Goal: Transaction & Acquisition: Download file/media

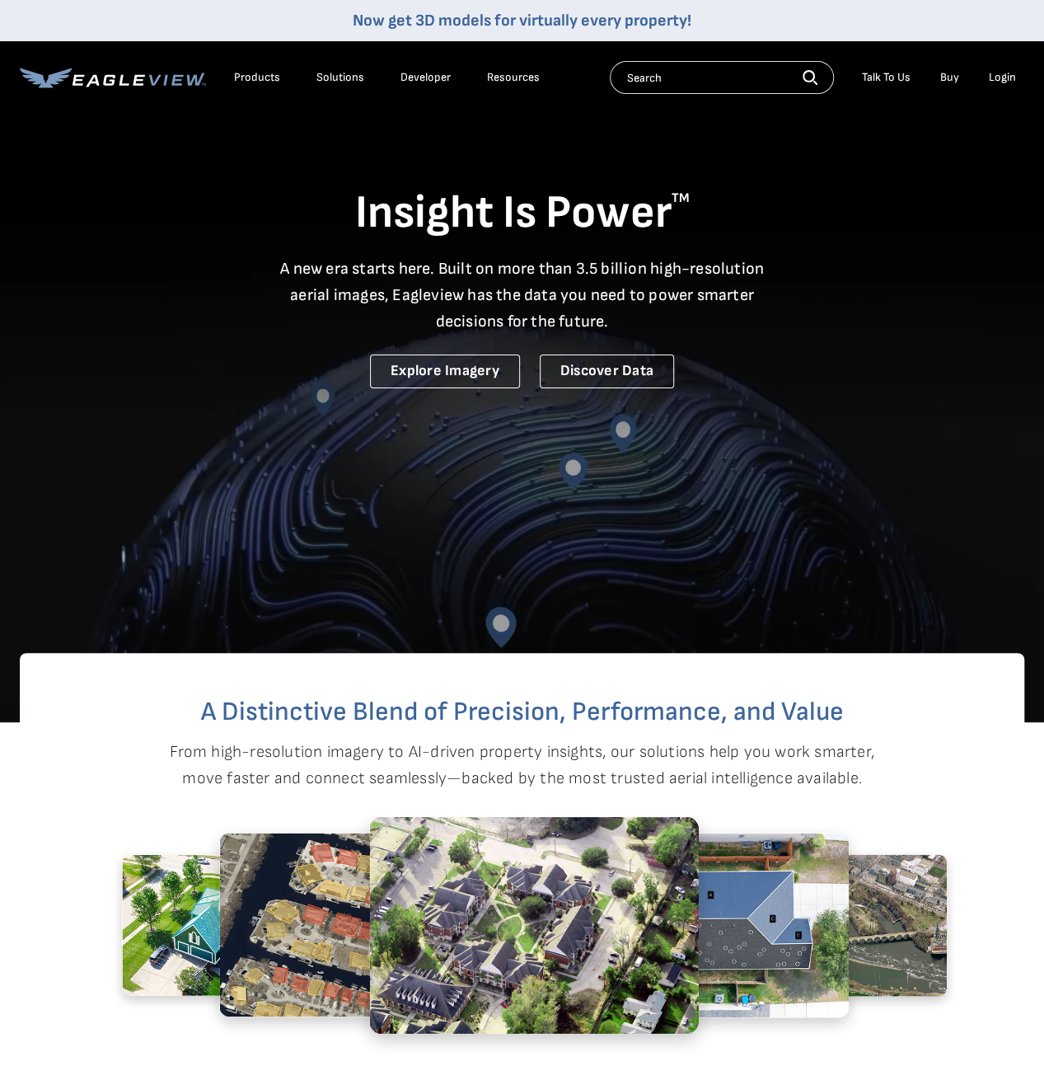
click at [1009, 75] on div "Login" at bounding box center [1002, 77] width 27 height 15
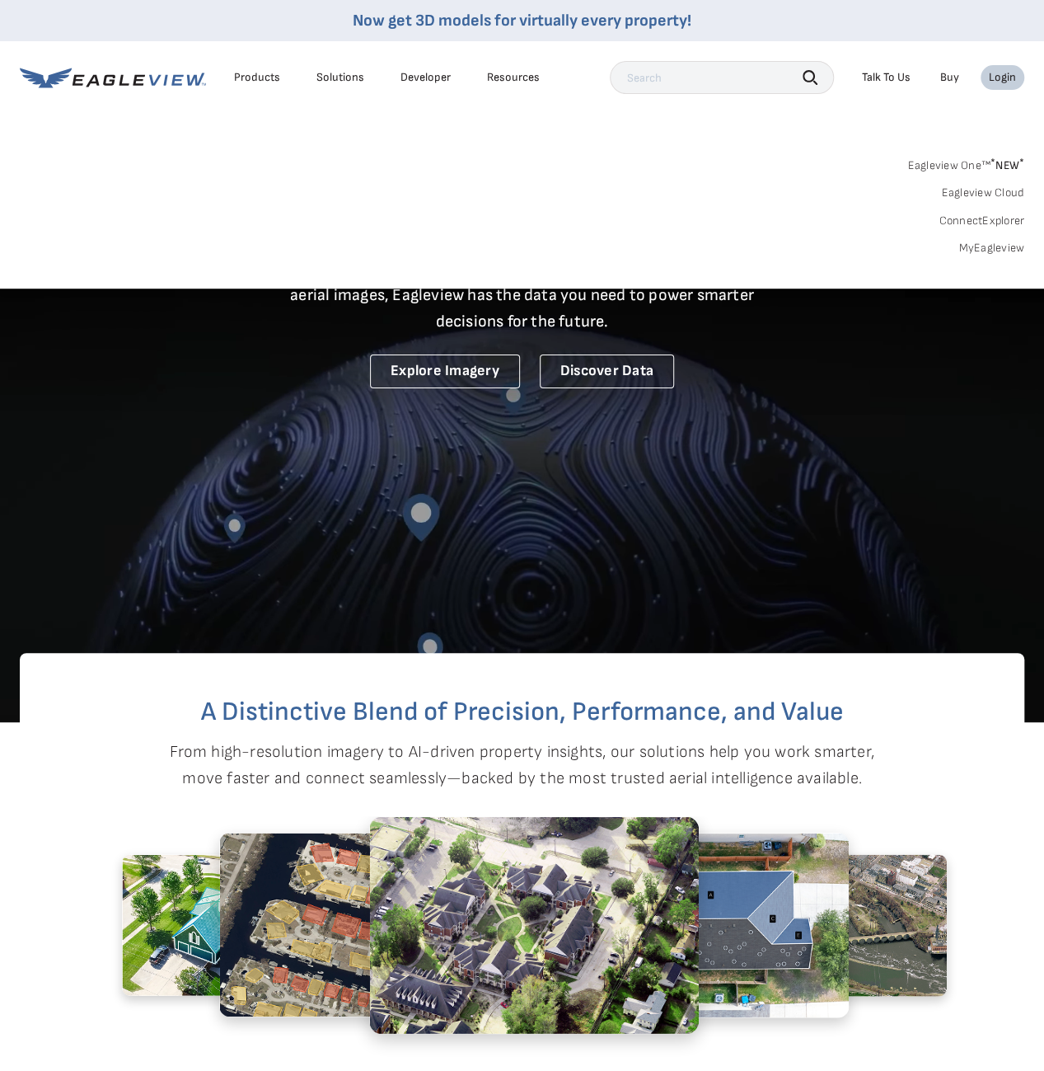
click at [997, 246] on link "MyEagleview" at bounding box center [992, 248] width 66 height 15
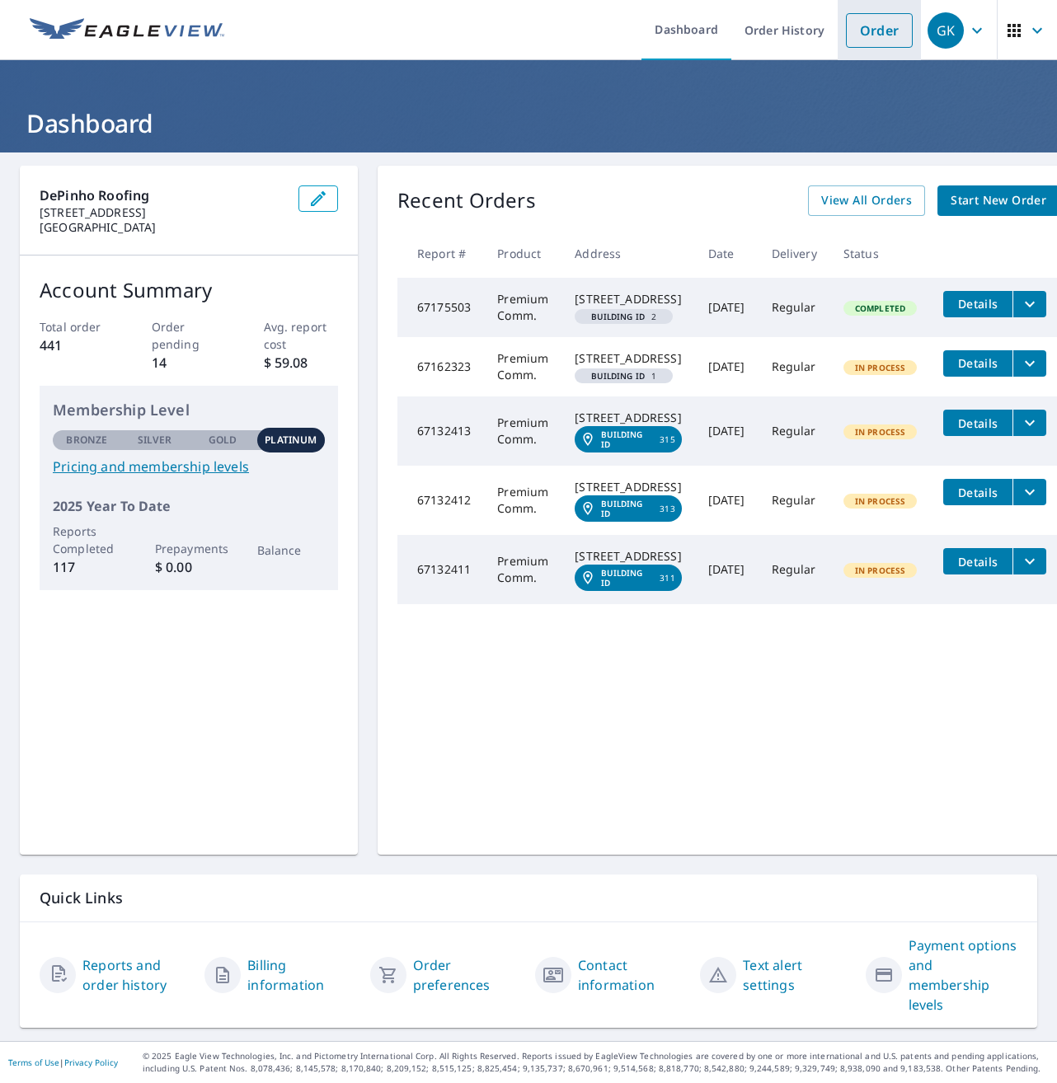
click at [852, 36] on link "Order" at bounding box center [879, 30] width 67 height 35
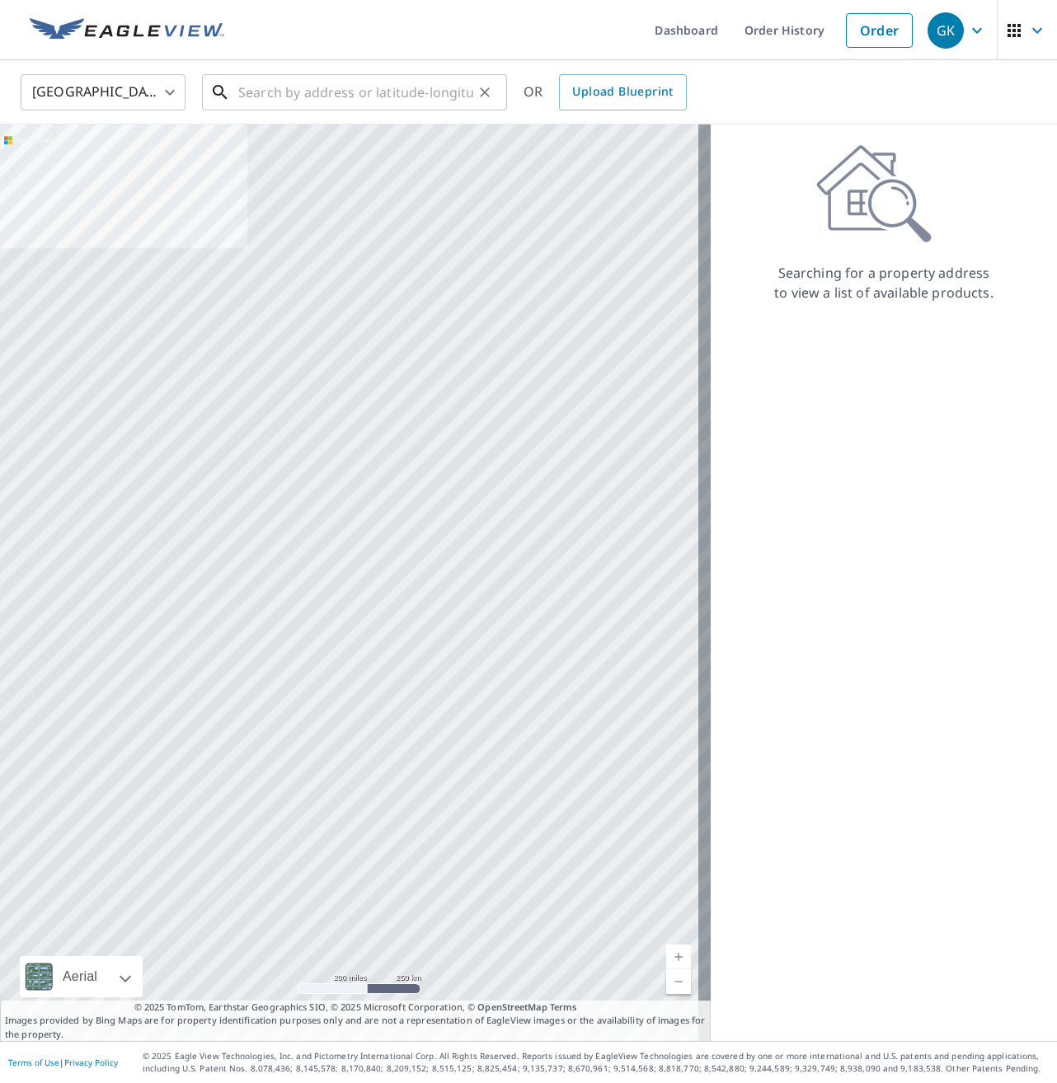
click at [312, 98] on input "text" at bounding box center [355, 92] width 235 height 46
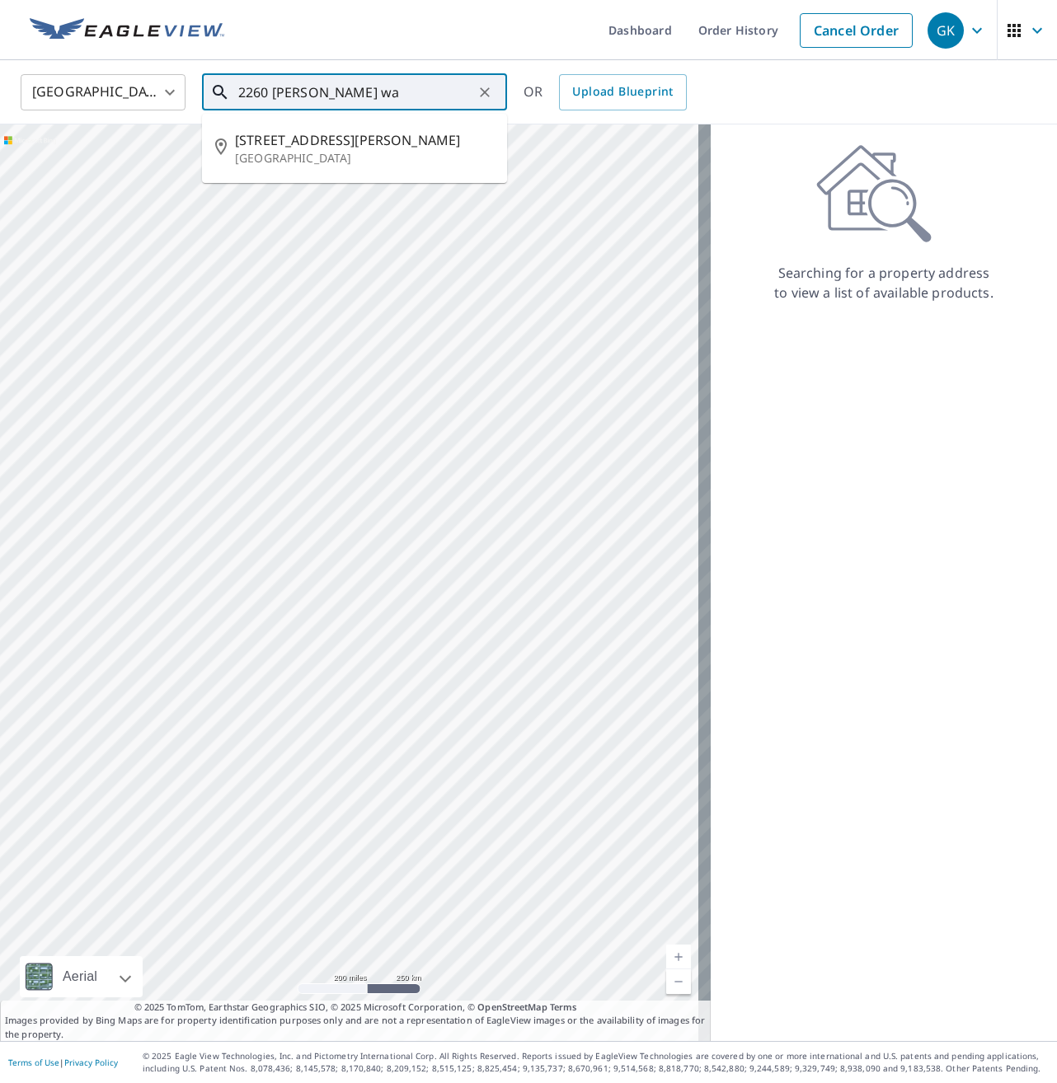
click at [282, 139] on span "2260 Griffin Way" at bounding box center [364, 140] width 259 height 20
type input "2260 Griffin Way Corona, CA 92879"
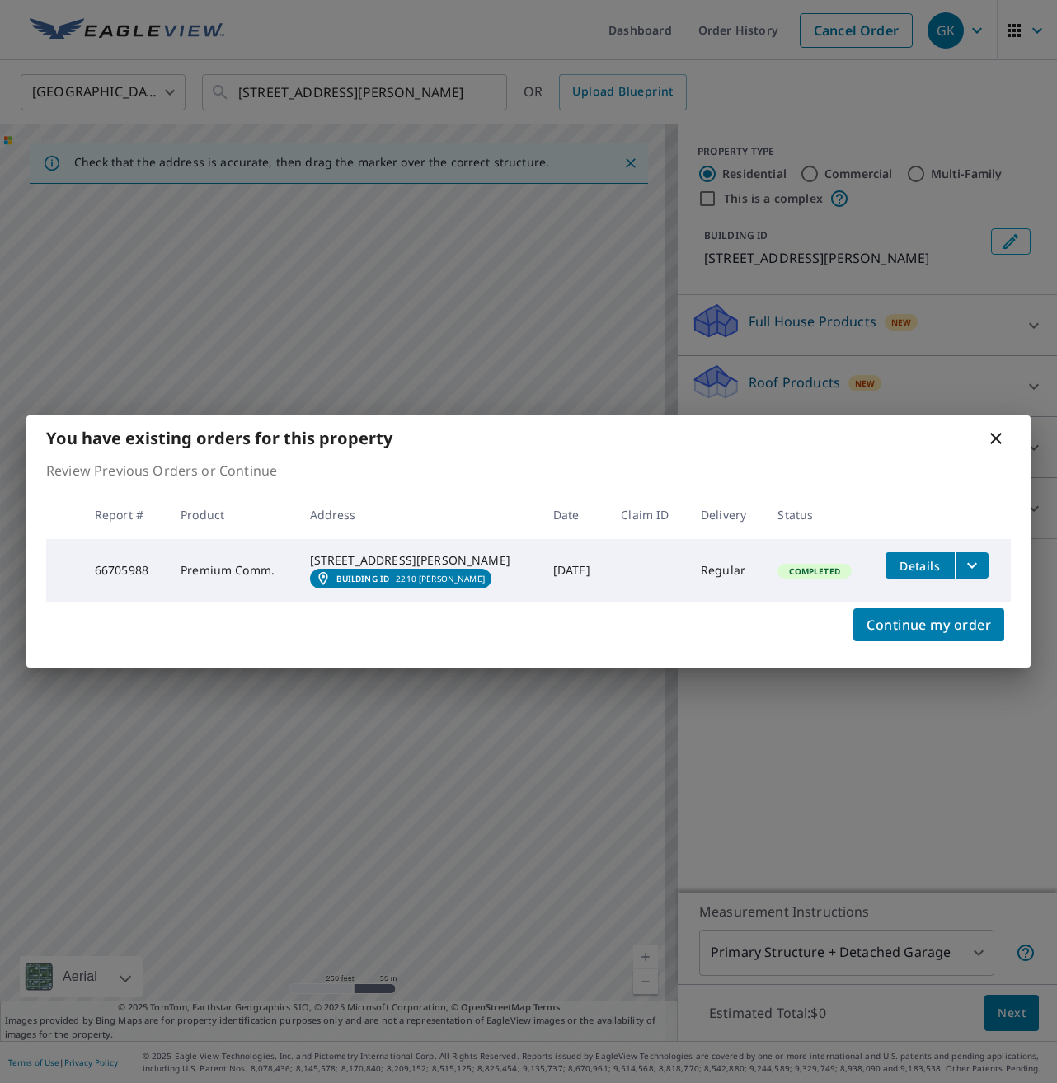
drag, startPoint x: 350, startPoint y: 551, endPoint x: 259, endPoint y: 464, distance: 126.5
click at [992, 433] on icon at bounding box center [996, 439] width 12 height 12
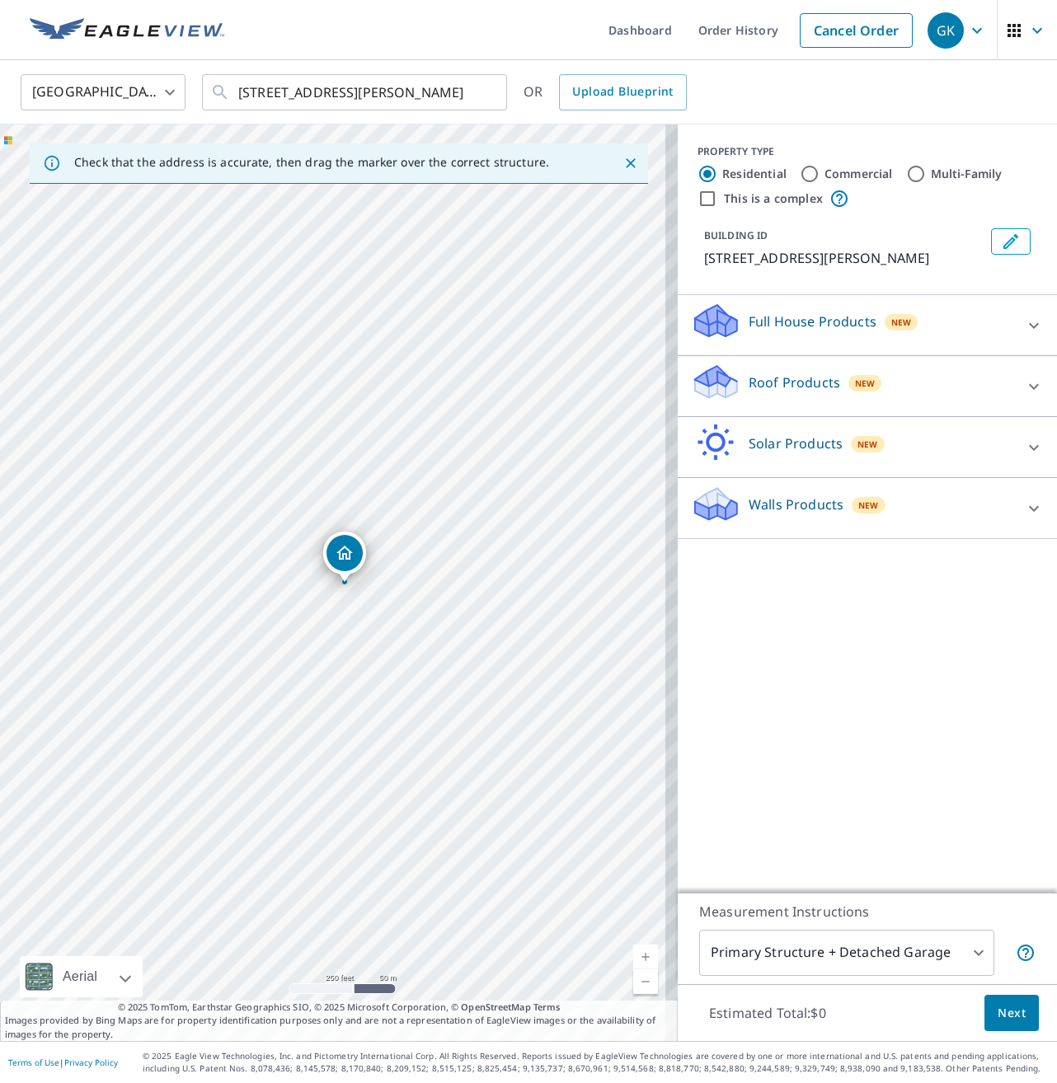
drag, startPoint x: 328, startPoint y: 551, endPoint x: 340, endPoint y: 553, distance: 11.8
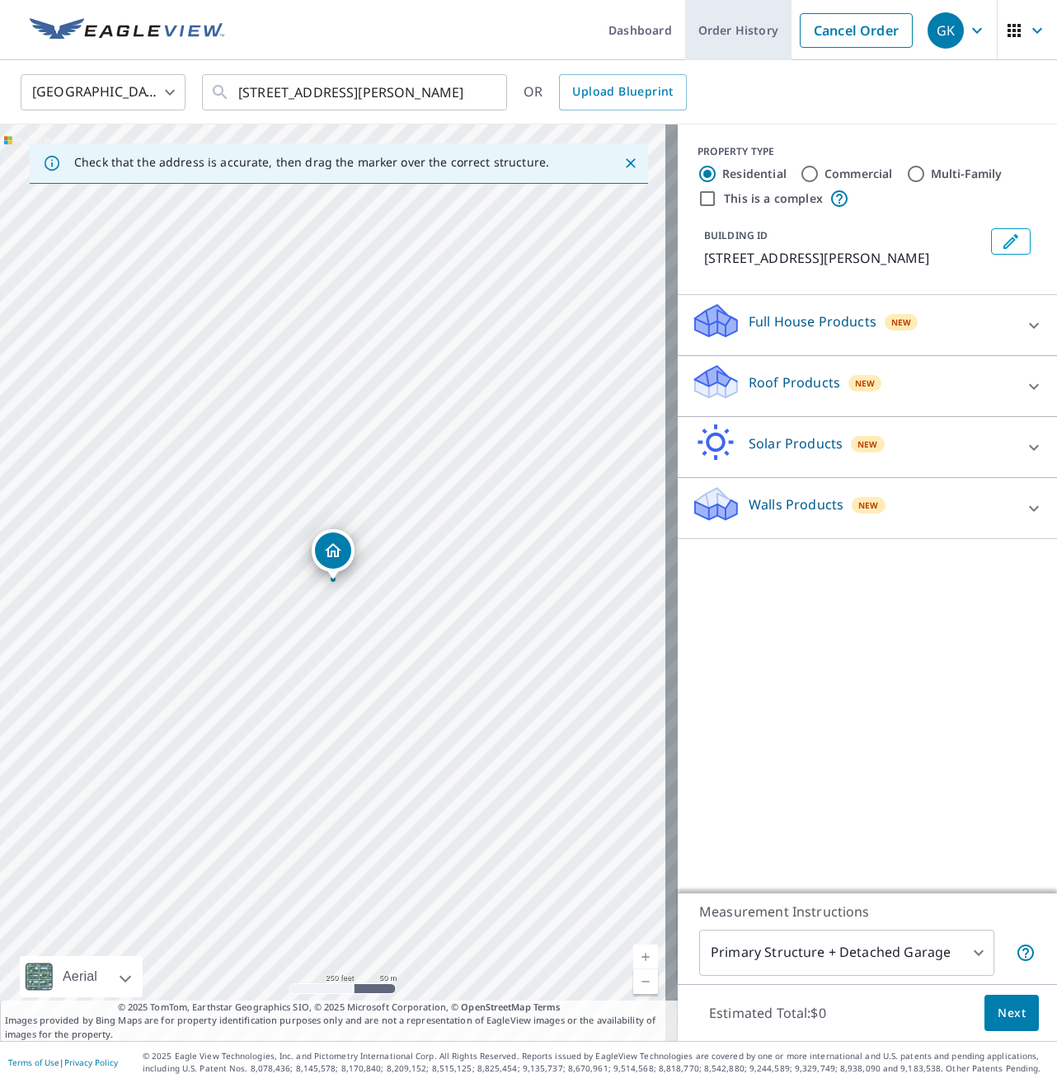
click at [719, 22] on link "Order History" at bounding box center [738, 30] width 106 height 60
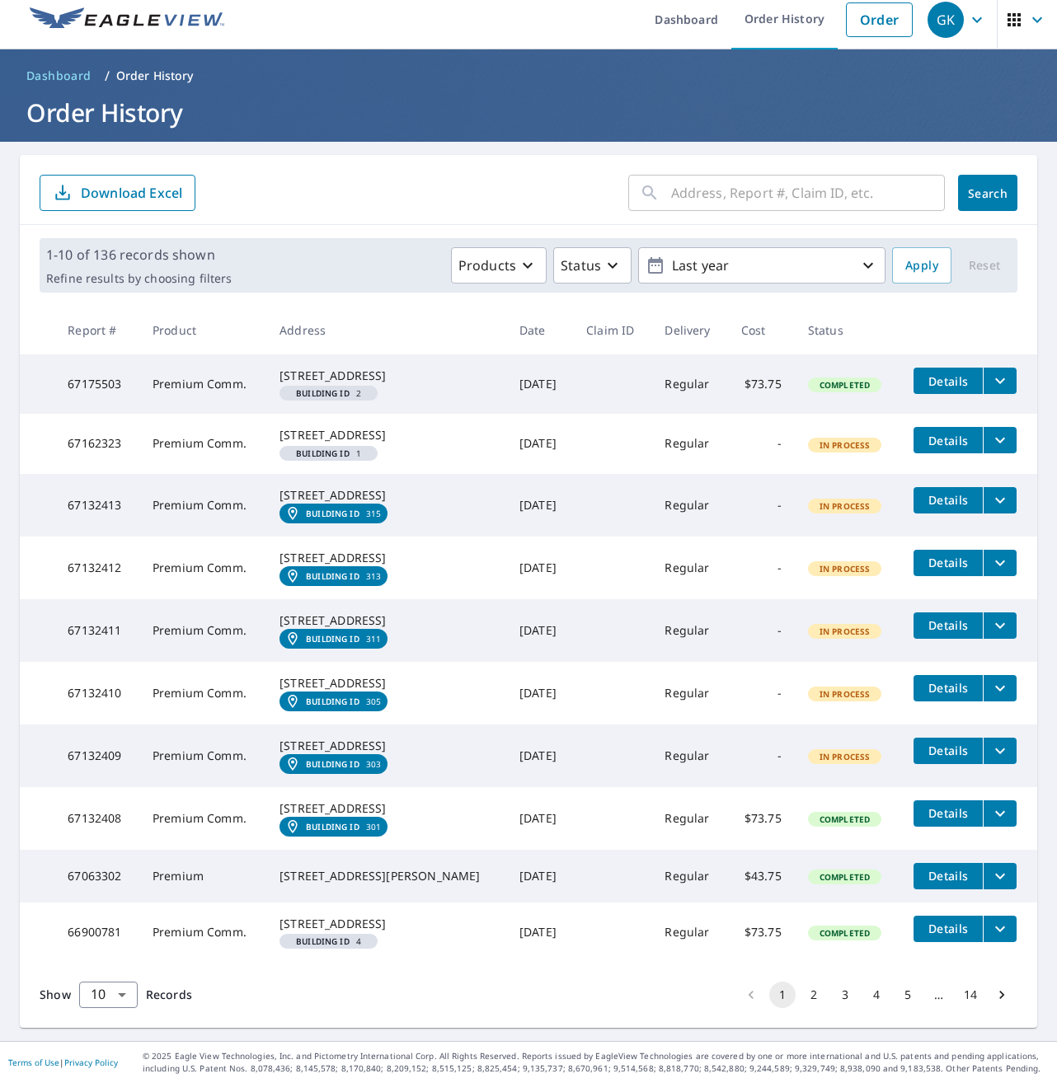
scroll to position [166, 0]
click at [132, 988] on body "GK GK Dashboard Order History Order GK Dashboard / Order History Order History …" at bounding box center [528, 541] width 1057 height 1083
click at [107, 994] on li "25" at bounding box center [107, 989] width 59 height 30
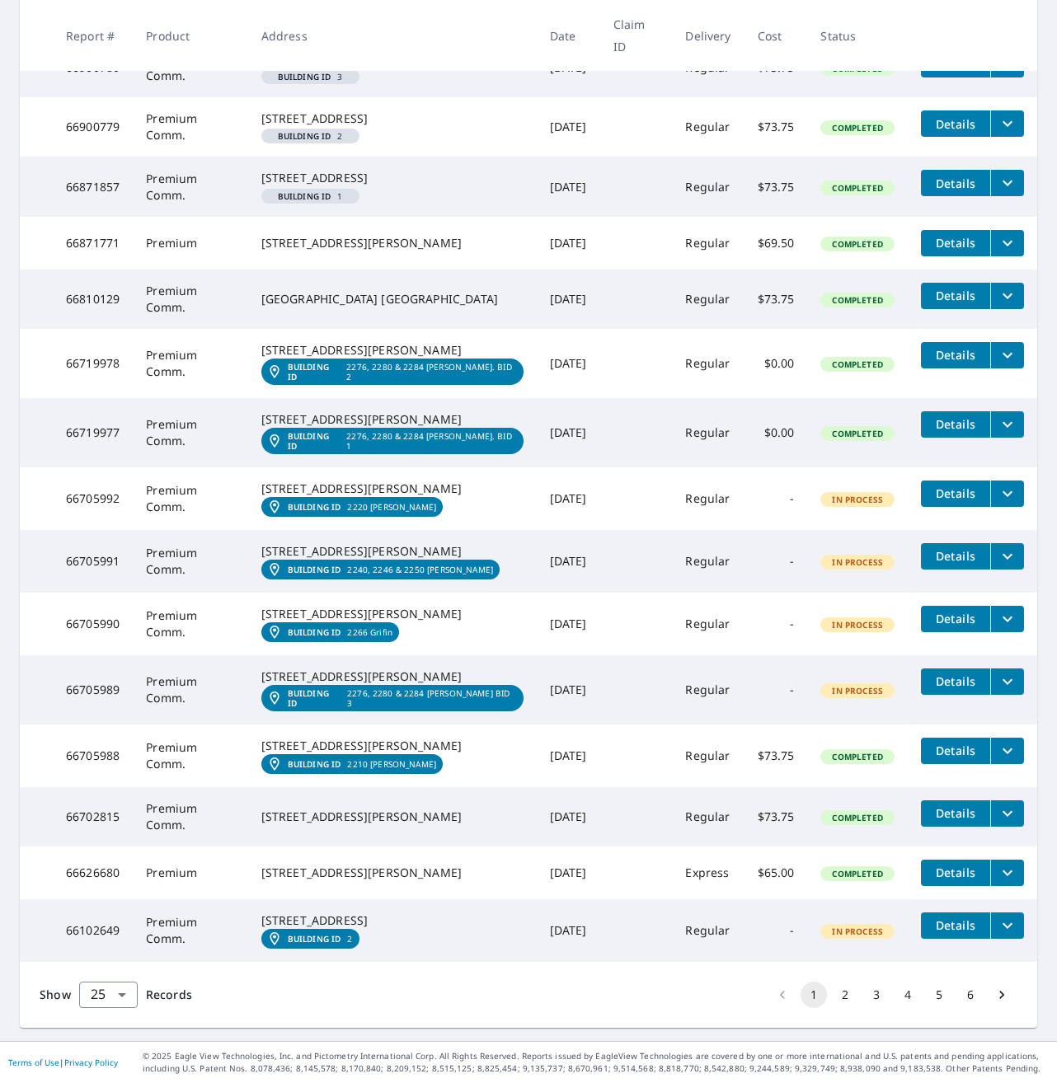
scroll to position [1154, 0]
click at [303, 769] on em "Building ID" at bounding box center [315, 764] width 54 height 10
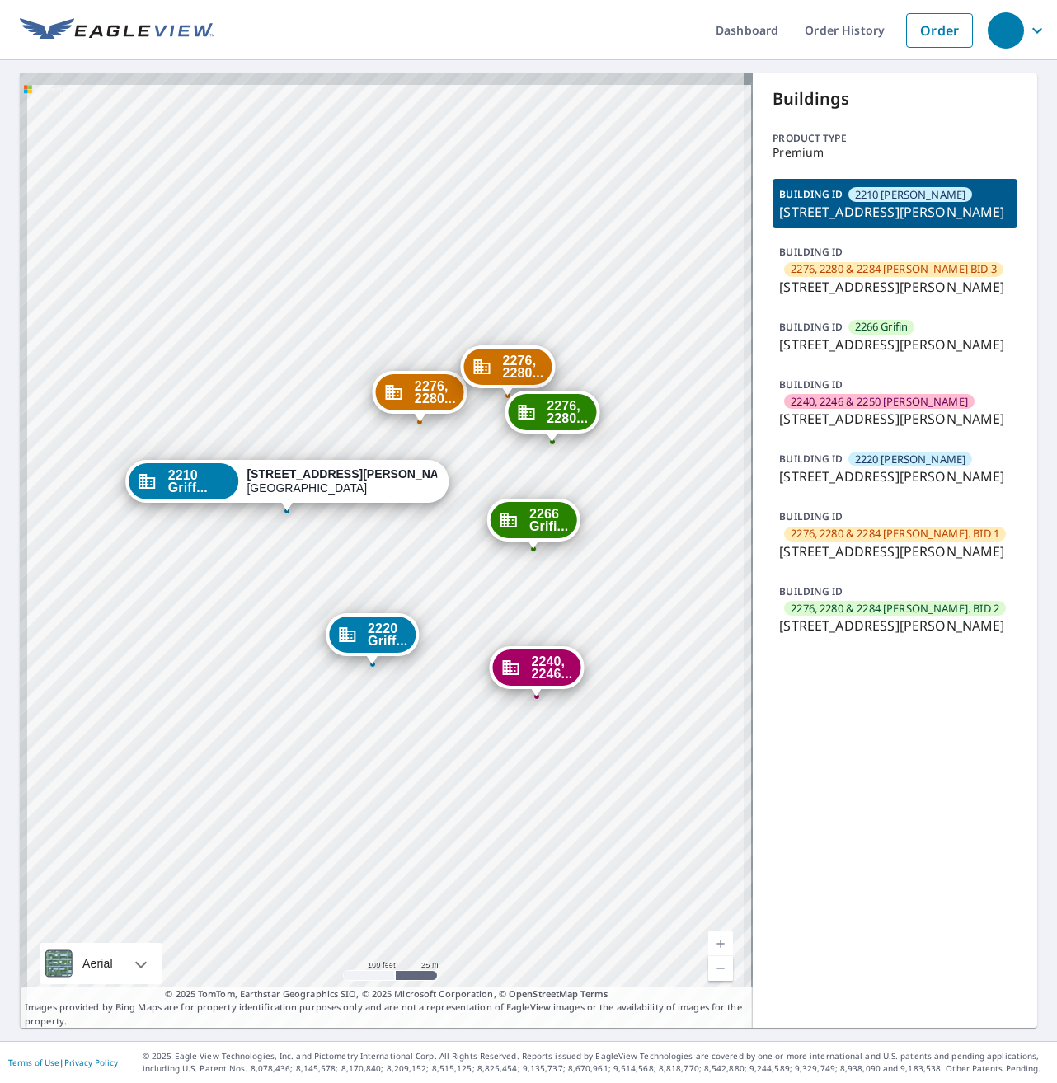
drag, startPoint x: 393, startPoint y: 490, endPoint x: 457, endPoint y: 569, distance: 100.8
click at [458, 582] on div "2276, 2280... [STREET_ADDRESS][PERSON_NAME] 2266 Grifi... [STREET_ADDRESS][PERS…" at bounding box center [386, 550] width 733 height 955
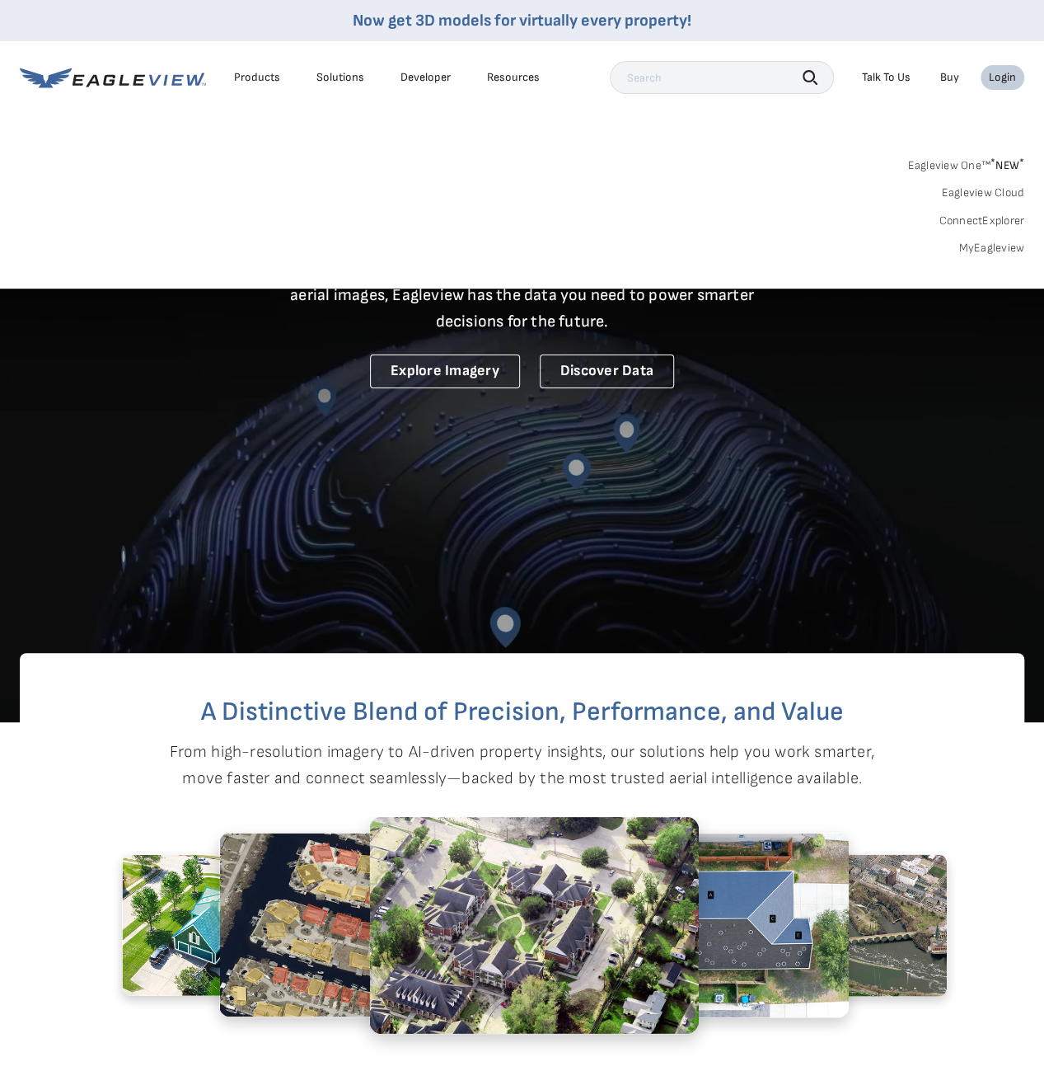
click at [991, 243] on link "MyEagleview" at bounding box center [992, 248] width 66 height 15
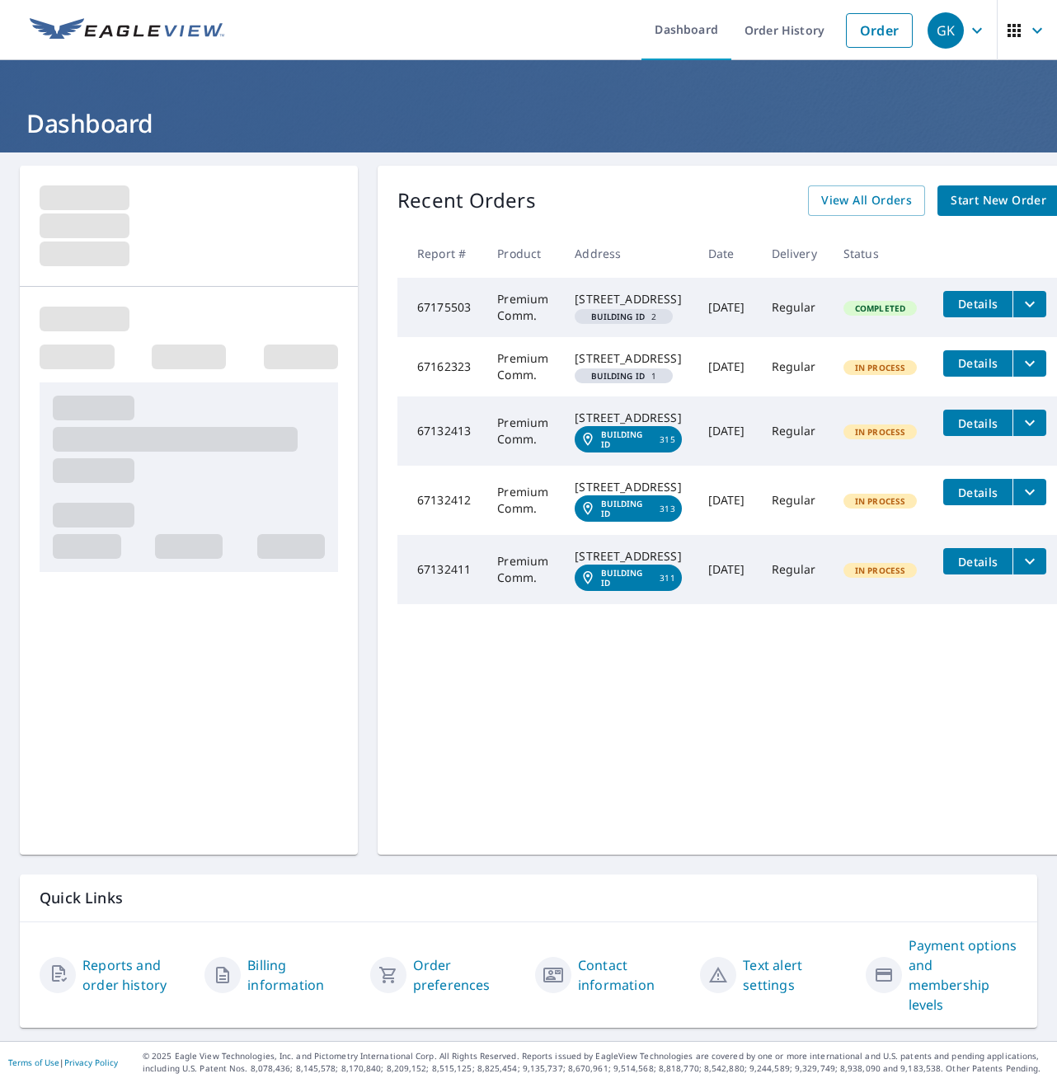
click at [598, 720] on div "Recent Orders View All Orders Start New Order Report # Product Address Date Del…" at bounding box center [728, 510] width 701 height 689
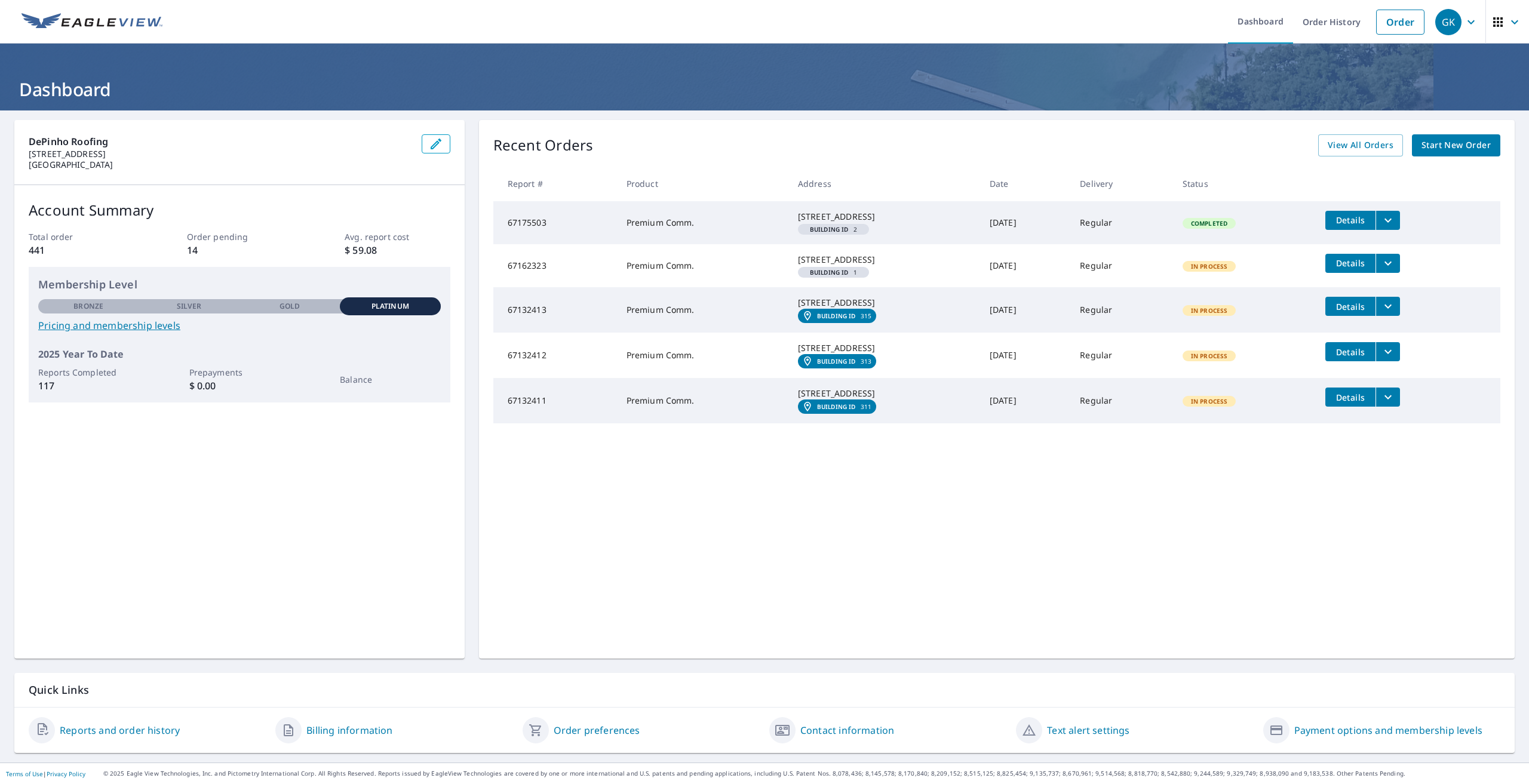
click at [604, 577] on div "Recent Orders View All Orders Start New Order Report # Product Address Date Del…" at bounding box center [996, 390] width 1036 height 539
click at [765, 27] on link "Order History" at bounding box center [1332, 22] width 77 height 43
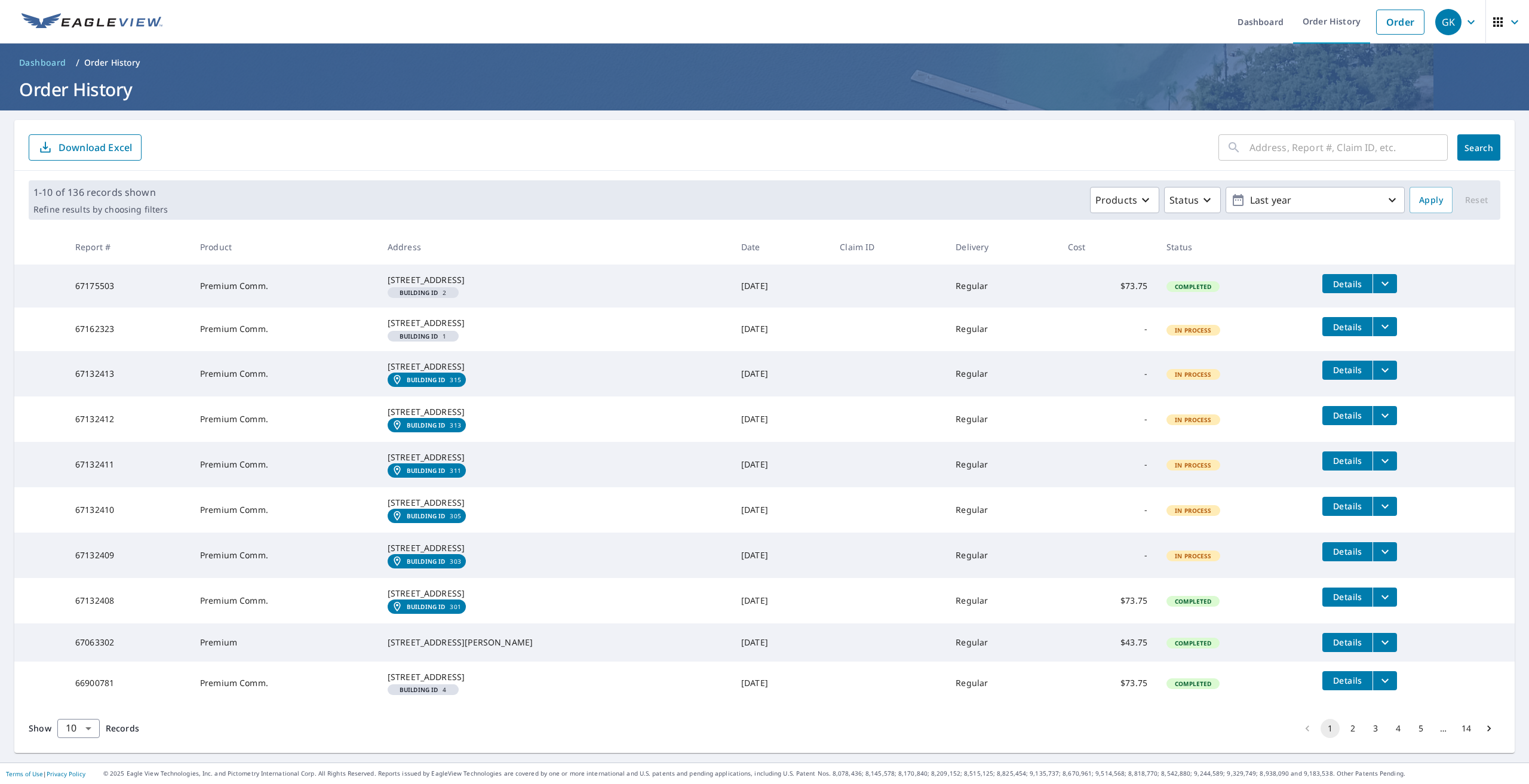
scroll to position [111, 0]
click at [76, 730] on body "GK GK Dashboard Order History Order GK Dashboard / Order History Order History …" at bounding box center [764, 392] width 1529 height 784
click at [77, 720] on li "25" at bounding box center [78, 717] width 43 height 22
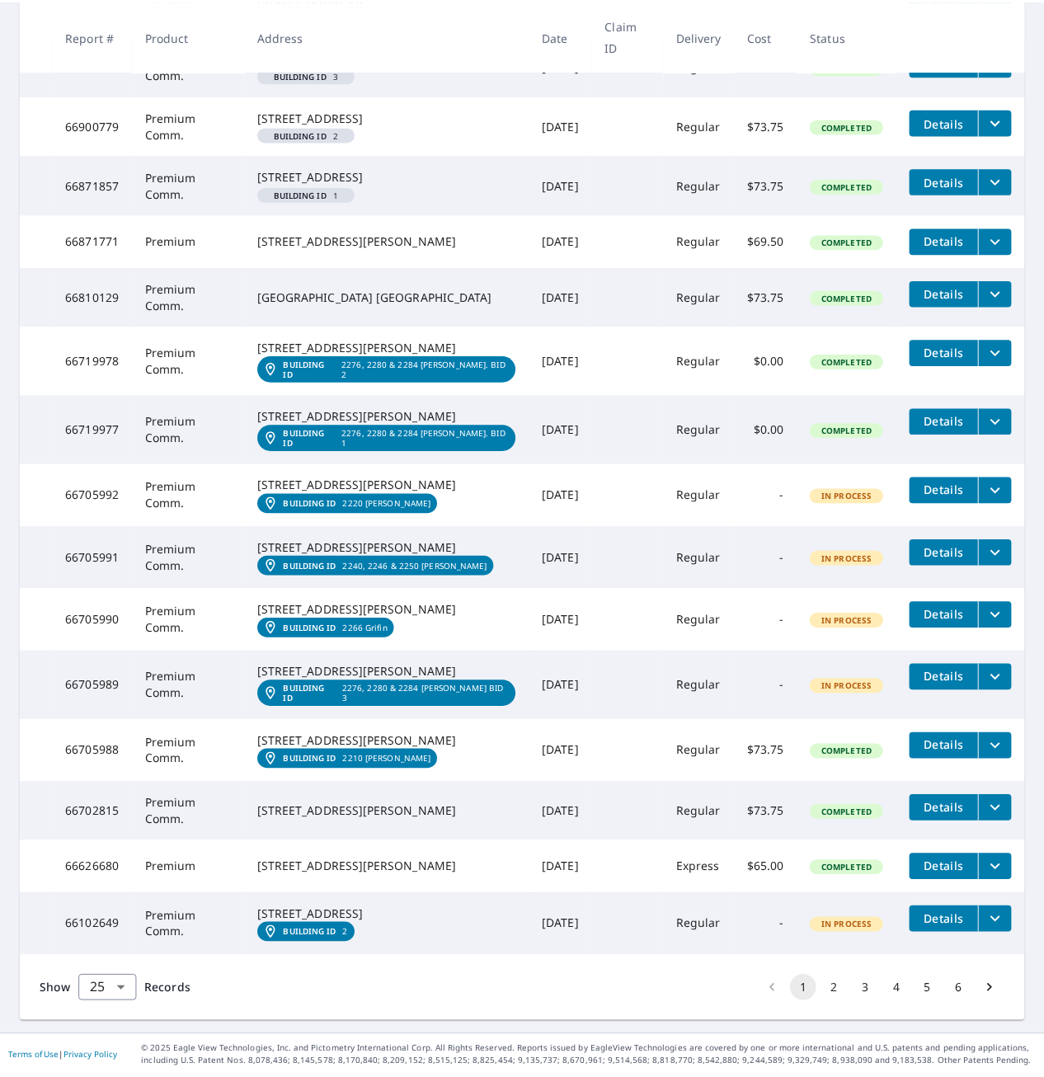
scroll to position [1254, 0]
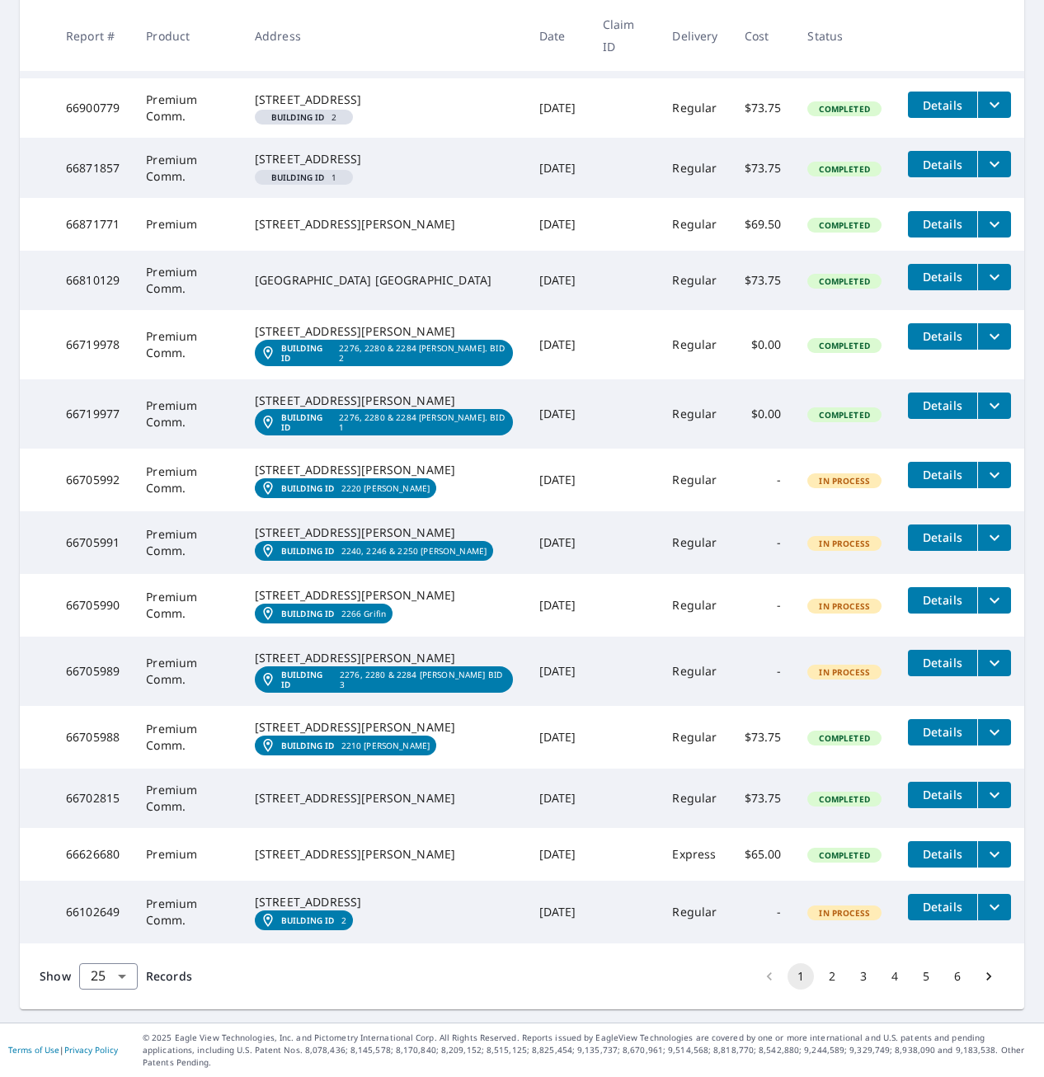
click at [110, 379] on td "66719977" at bounding box center [93, 413] width 80 height 69
click at [388, 366] on link "Building ID 2276, 2280 & 2284 [PERSON_NAME]. BID 2" at bounding box center [384, 353] width 258 height 26
click at [984, 346] on icon "filesDropdownBtn-66719978" at bounding box center [994, 336] width 20 height 20
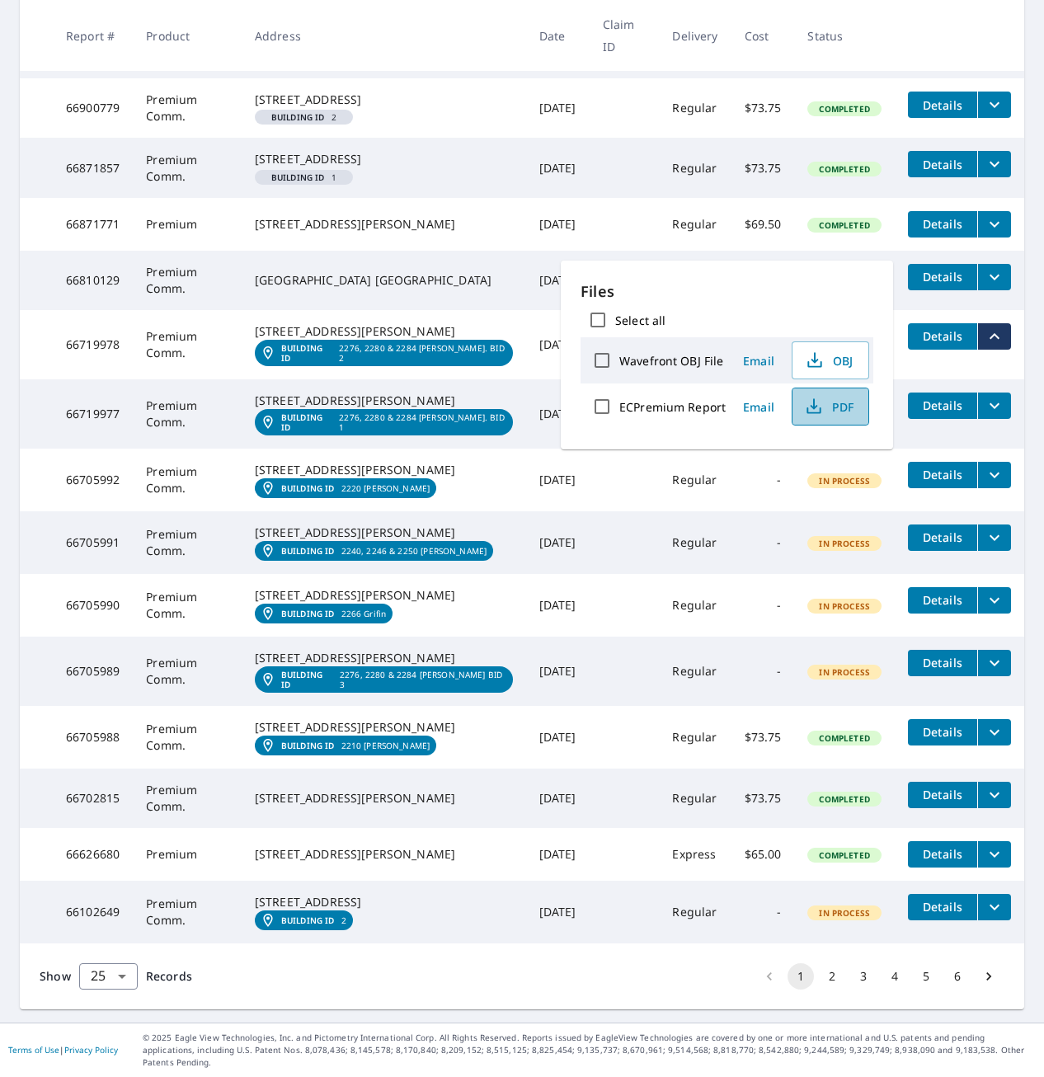
click at [829, 416] on button "PDF" at bounding box center [829, 406] width 77 height 38
click at [643, 448] on td at bounding box center [624, 413] width 70 height 69
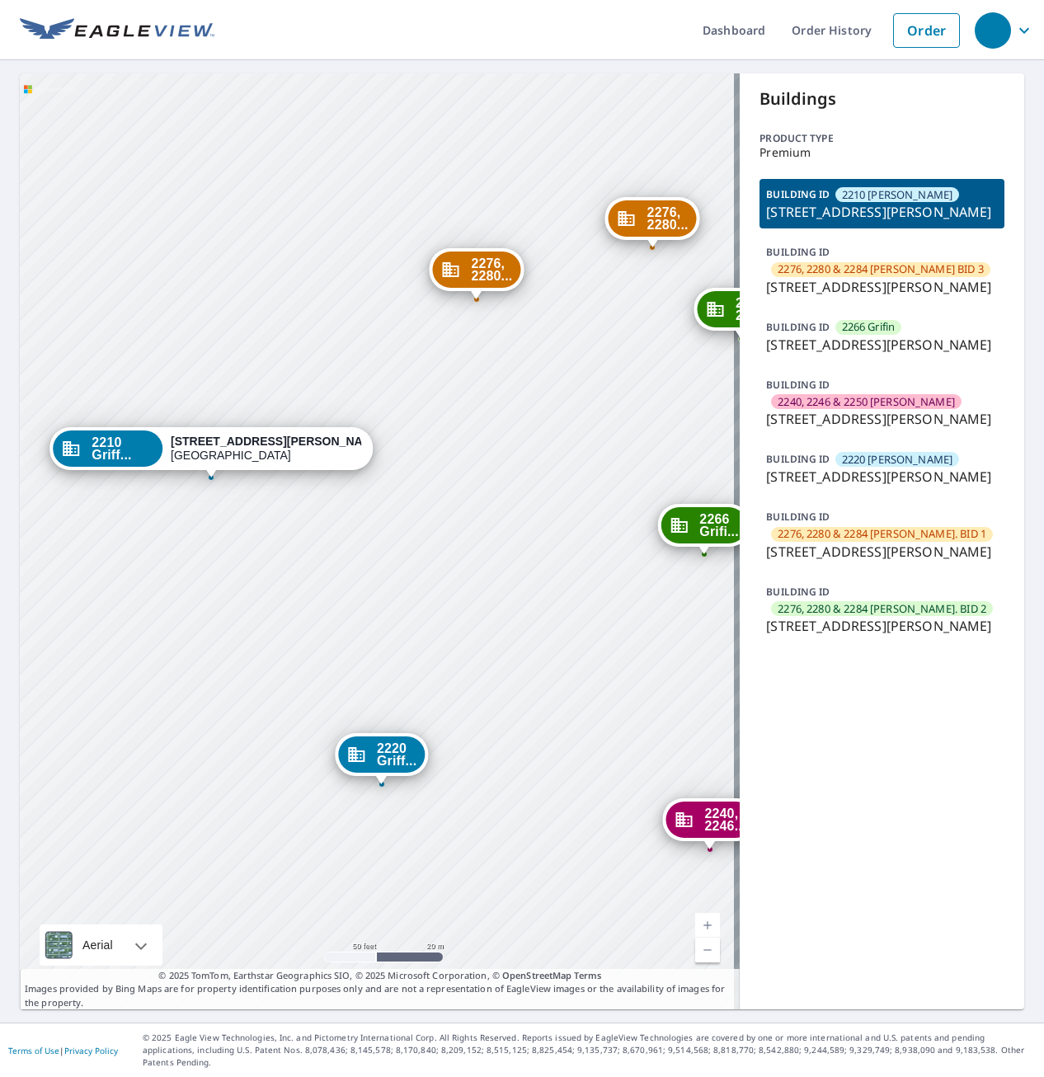
drag, startPoint x: 437, startPoint y: 590, endPoint x: 485, endPoint y: 485, distance: 115.8
click at [490, 488] on div "2276, 2280... [STREET_ADDRESS][PERSON_NAME] 2266 Grifi... [STREET_ADDRESS][PERS…" at bounding box center [380, 541] width 720 height 936
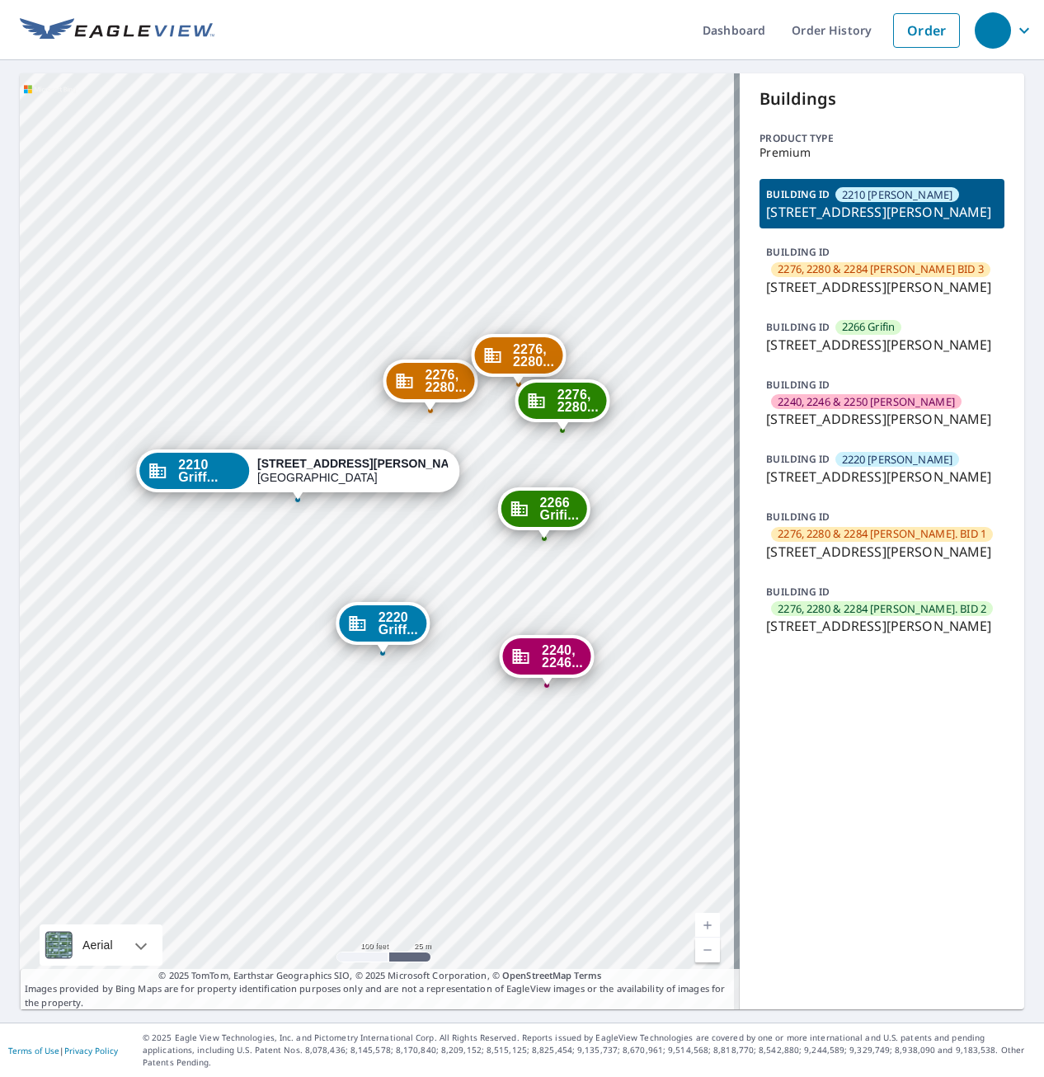
drag, startPoint x: 562, startPoint y: 421, endPoint x: 516, endPoint y: 441, distance: 50.2
click at [516, 441] on div "2276, 2280... [STREET_ADDRESS][PERSON_NAME] 2266 Grifi... [STREET_ADDRESS][PERS…" at bounding box center [380, 541] width 720 height 936
click at [861, 617] on span "2276, 2280 & 2284 [PERSON_NAME]. BID 2" at bounding box center [881, 609] width 209 height 16
